Goal: Find specific page/section: Find specific page/section

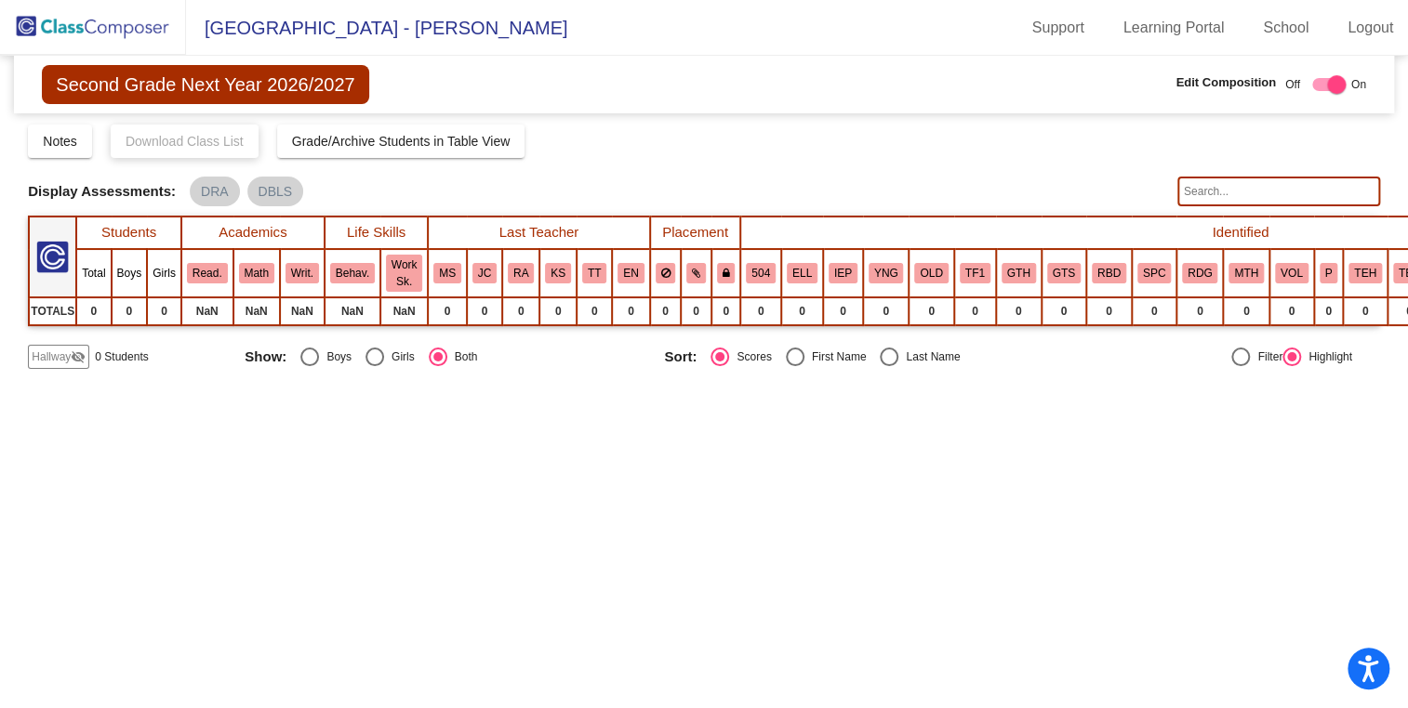
click at [136, 14] on img at bounding box center [93, 27] width 186 height 55
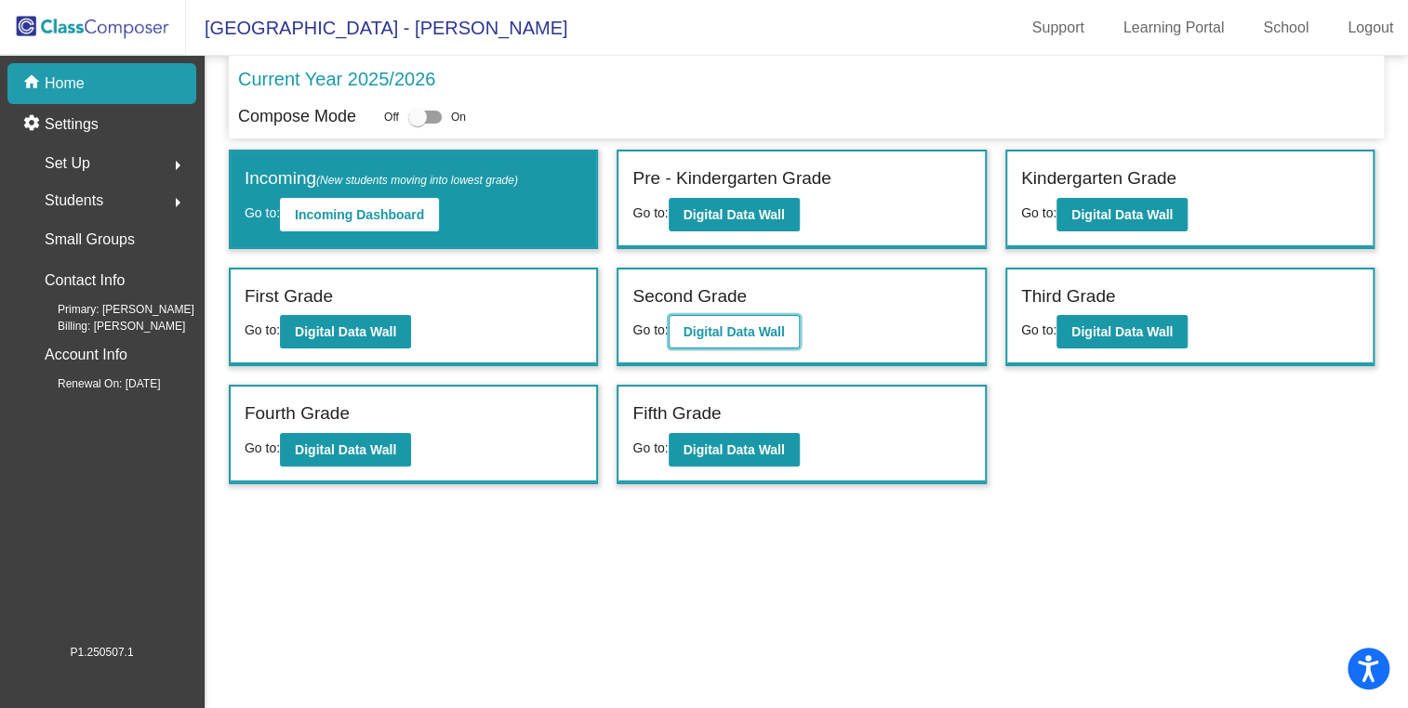
click at [726, 319] on button "Digital Data Wall" at bounding box center [734, 331] width 131 height 33
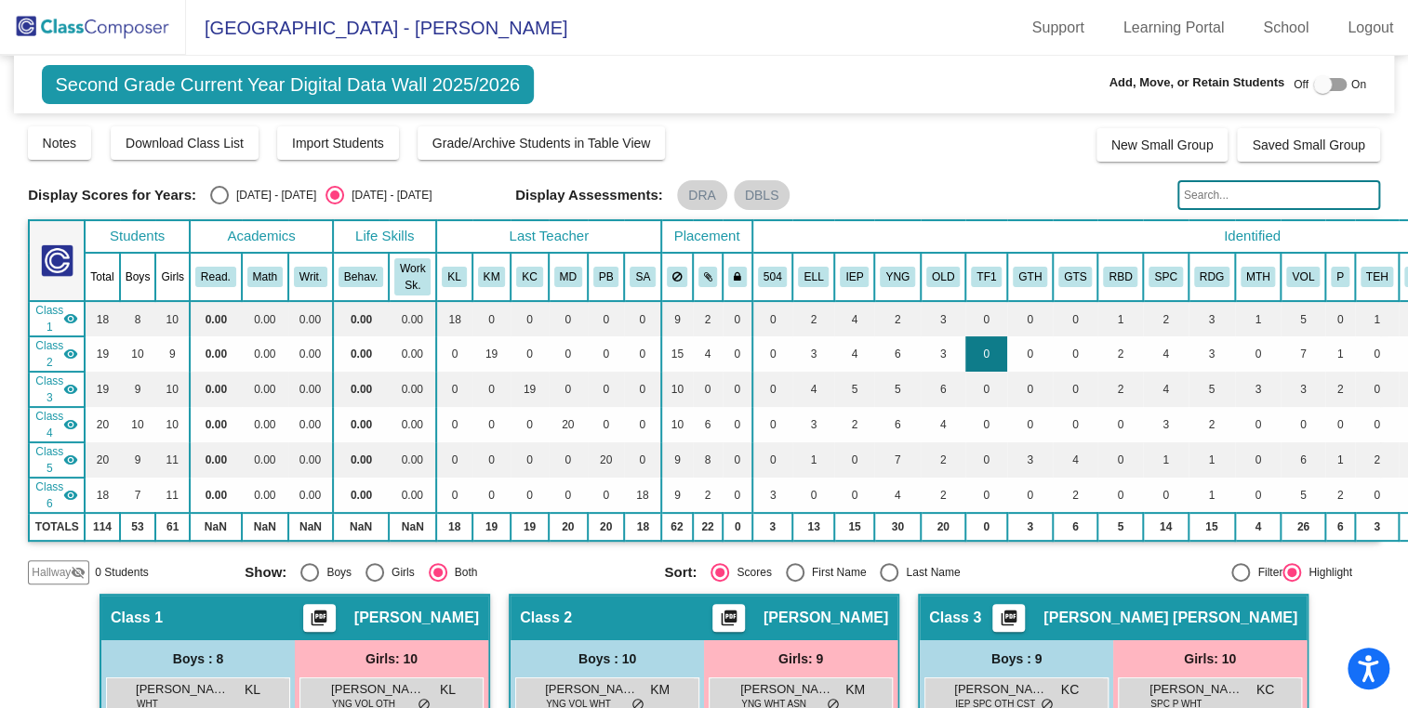
drag, startPoint x: 1034, startPoint y: 436, endPoint x: 980, endPoint y: 365, distance: 88.9
click at [980, 365] on table "Students Academics Life Skills Last Teacher Placement Identified Total Boys Gir…" at bounding box center [890, 380] width 1724 height 323
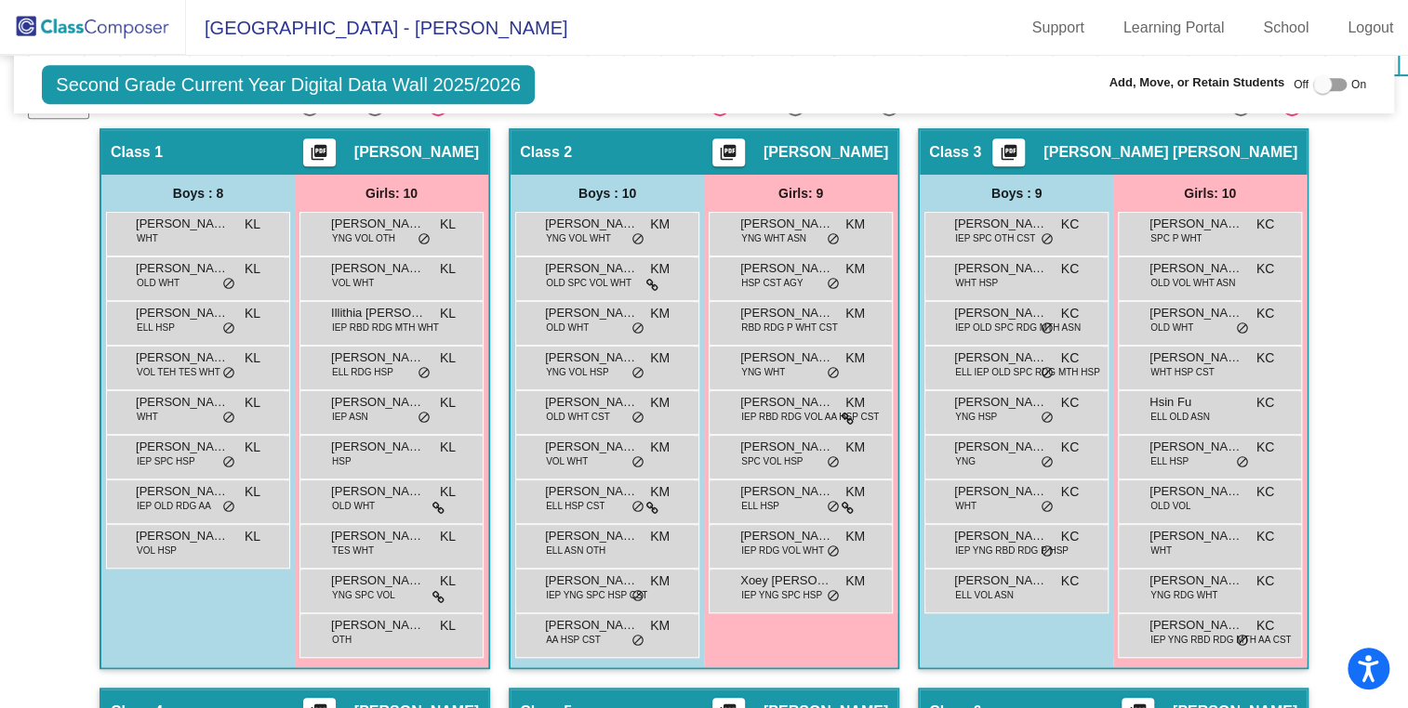
scroll to position [476, 0]
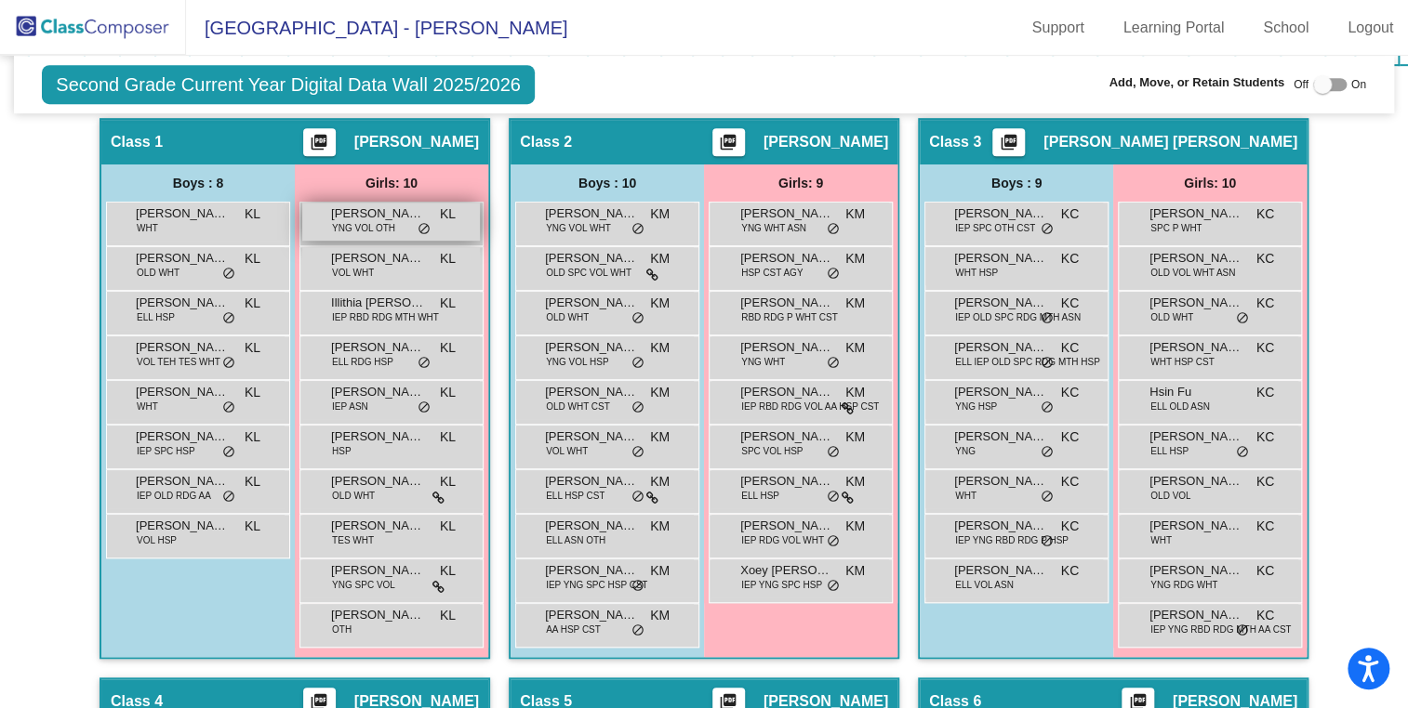
click at [353, 205] on span "[PERSON_NAME]" at bounding box center [377, 214] width 93 height 19
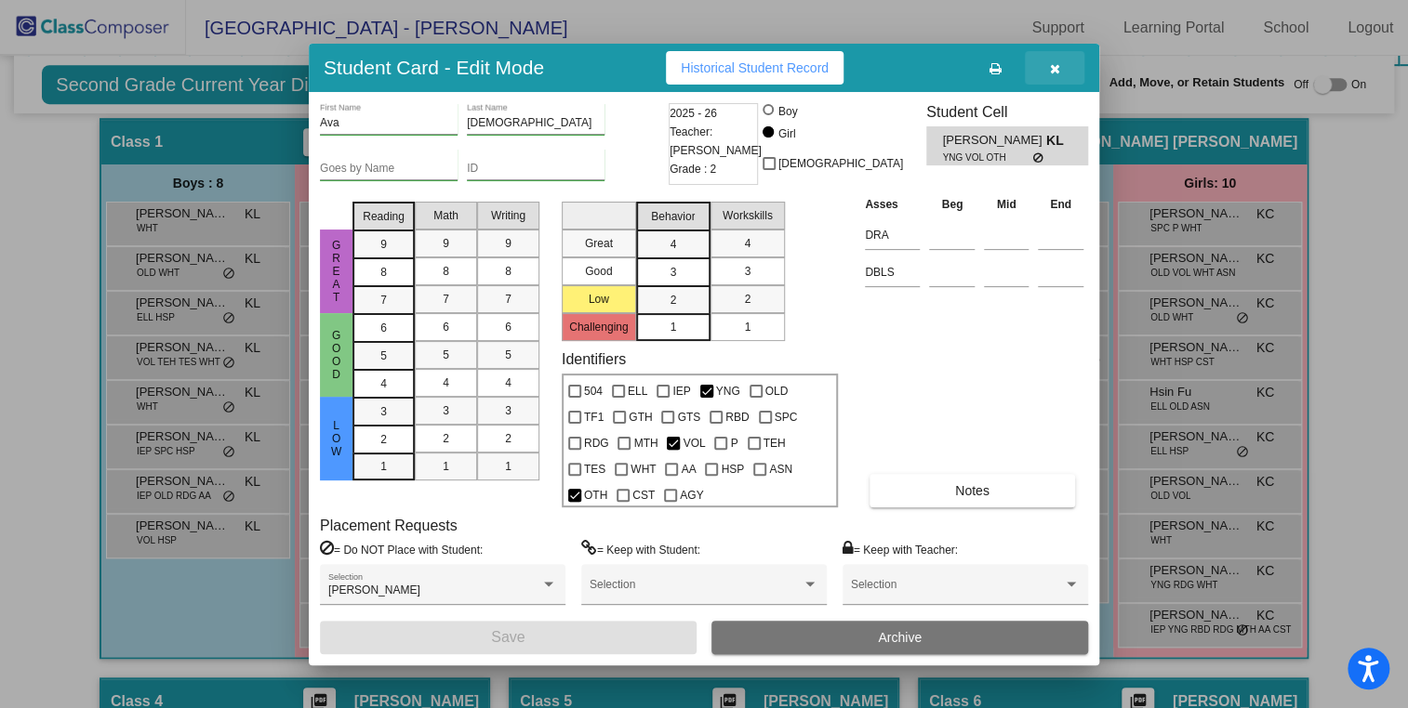
drag, startPoint x: 1068, startPoint y: 69, endPoint x: 1052, endPoint y: 60, distance: 18.7
click at [1052, 60] on button "button" at bounding box center [1055, 67] width 60 height 33
